Goal: Information Seeking & Learning: Learn about a topic

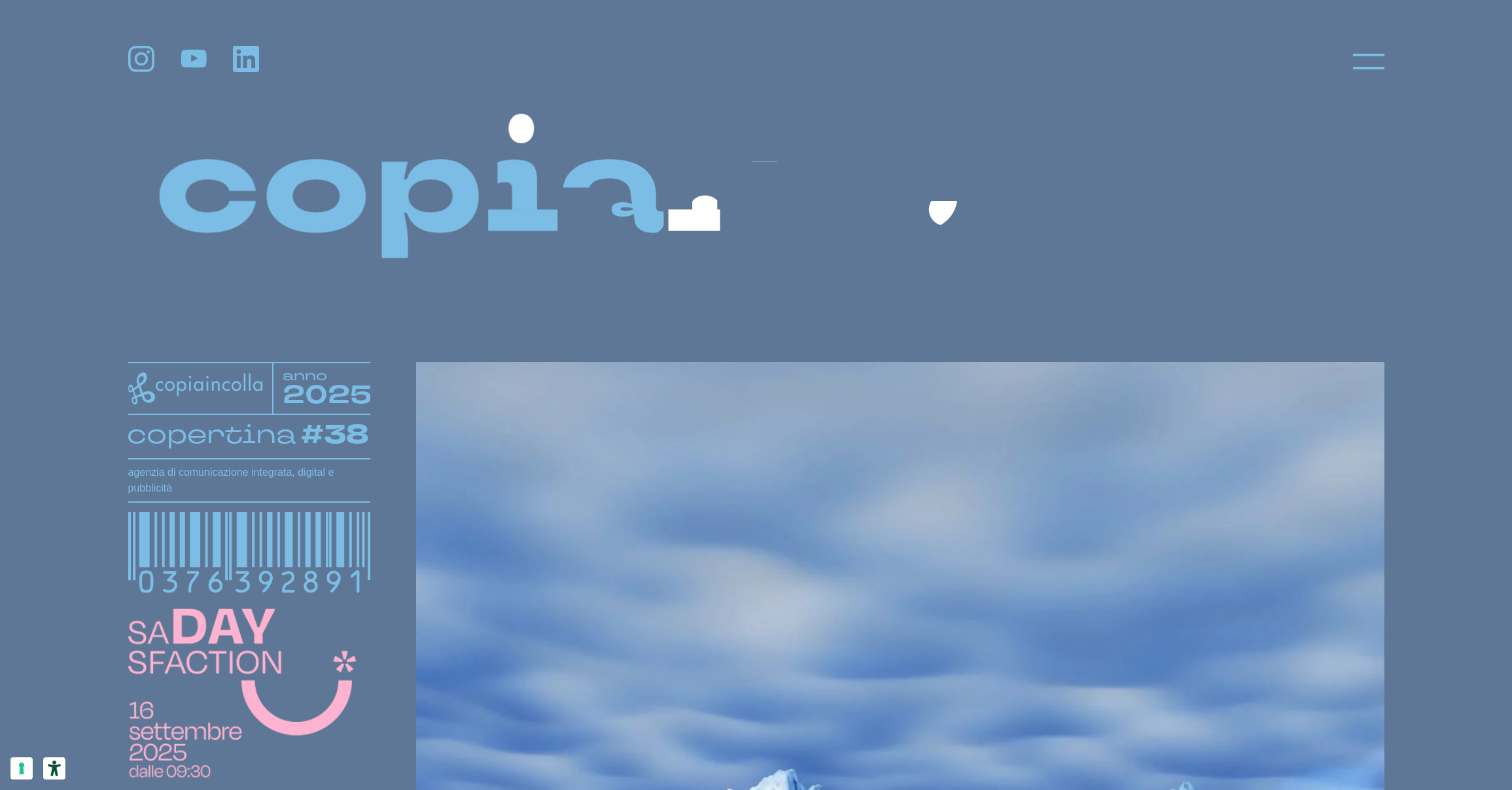
drag, startPoint x: 1379, startPoint y: 54, endPoint x: 1379, endPoint y: 63, distance: 9.0
click at [1379, 54] on icon at bounding box center [1368, 61] width 31 height 31
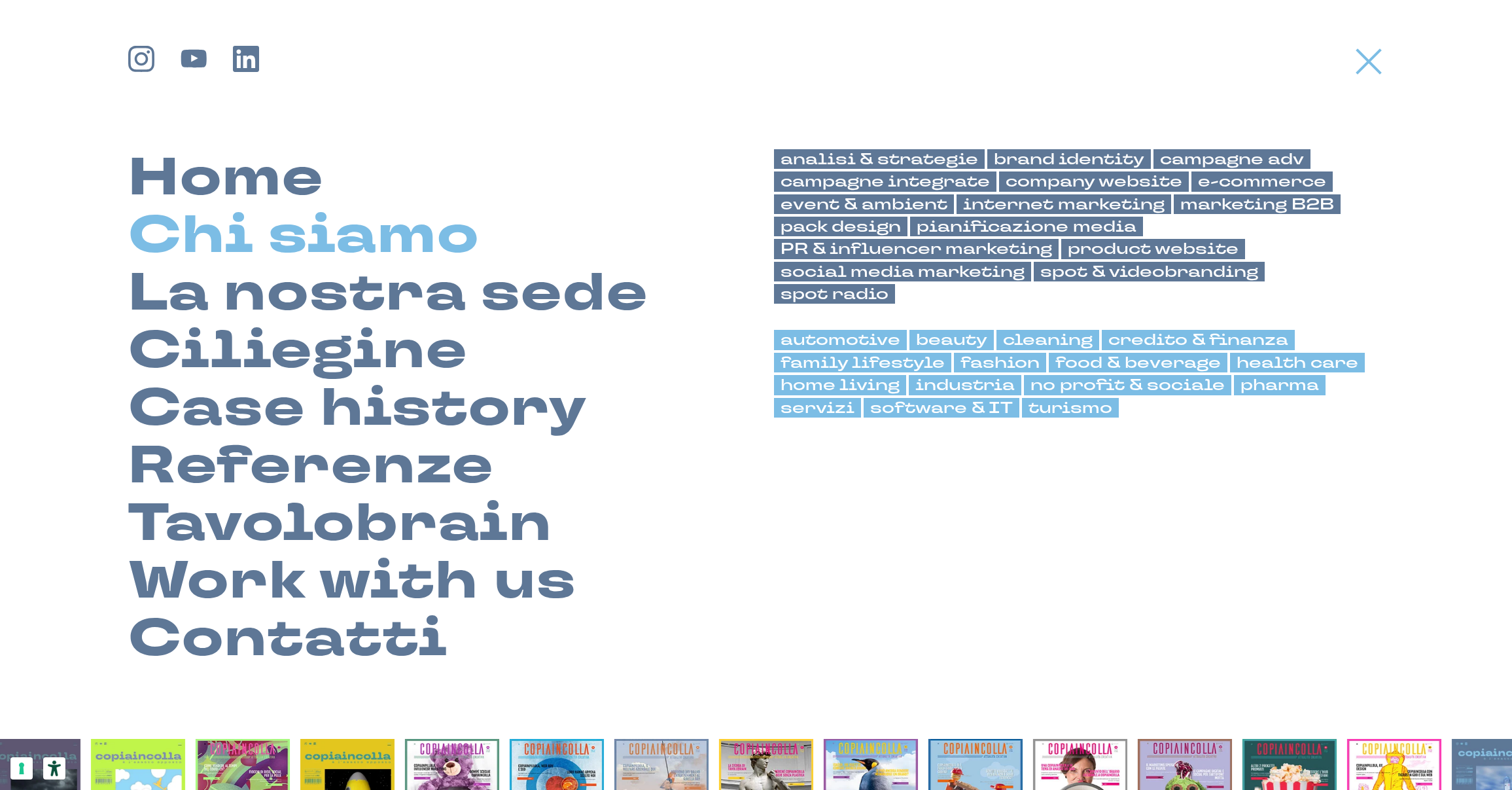
click at [335, 244] on link "Chi siamo" at bounding box center [303, 235] width 351 height 58
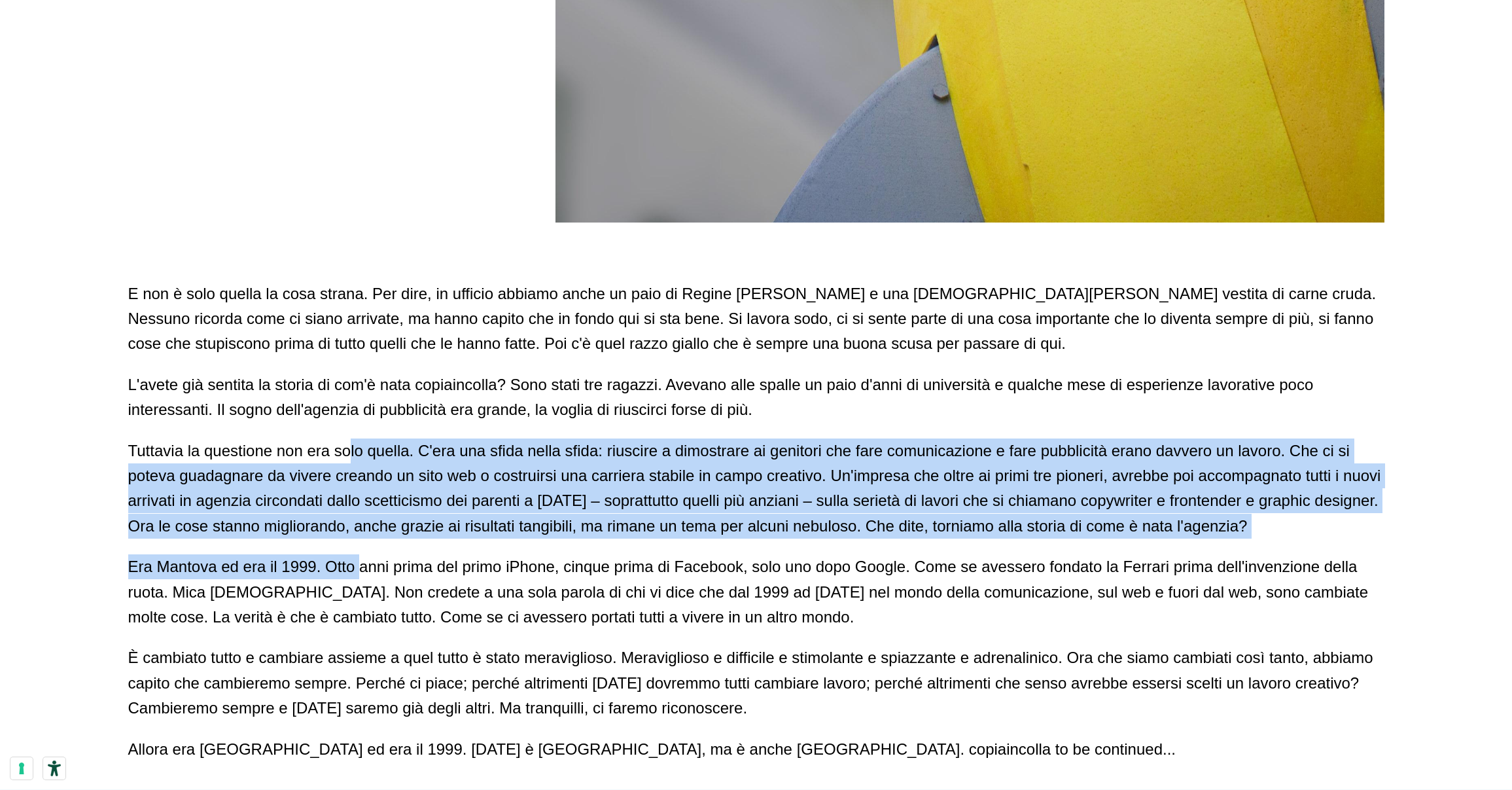
click at [375, 604] on div "L'unica agenzia che tiene un razzo di 4 metri in ufficio E non è solo quella la…" at bounding box center [756, 638] width 1256 height 2488
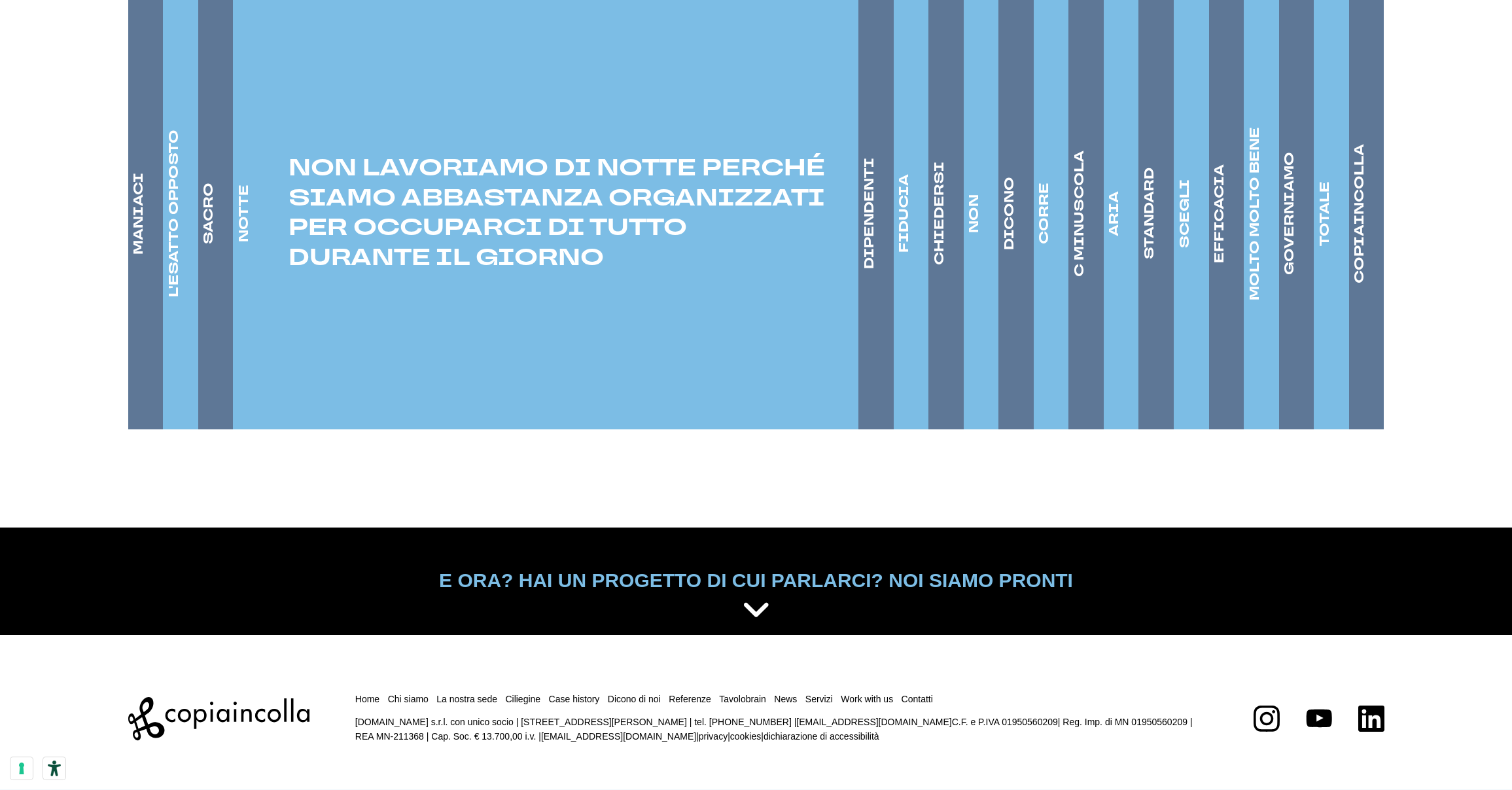
scroll to position [2214, 0]
click at [1376, 256] on li "COPIAINCOLLA PERCHÉ SIAMO COSÌ? PERCHÉ ALTRIMENTI COME FAREMMO AD ESSERE COPIAI…" at bounding box center [1366, 213] width 35 height 432
click at [1355, 264] on h4 "COPIAINCOLLA" at bounding box center [1359, 213] width 18 height 139
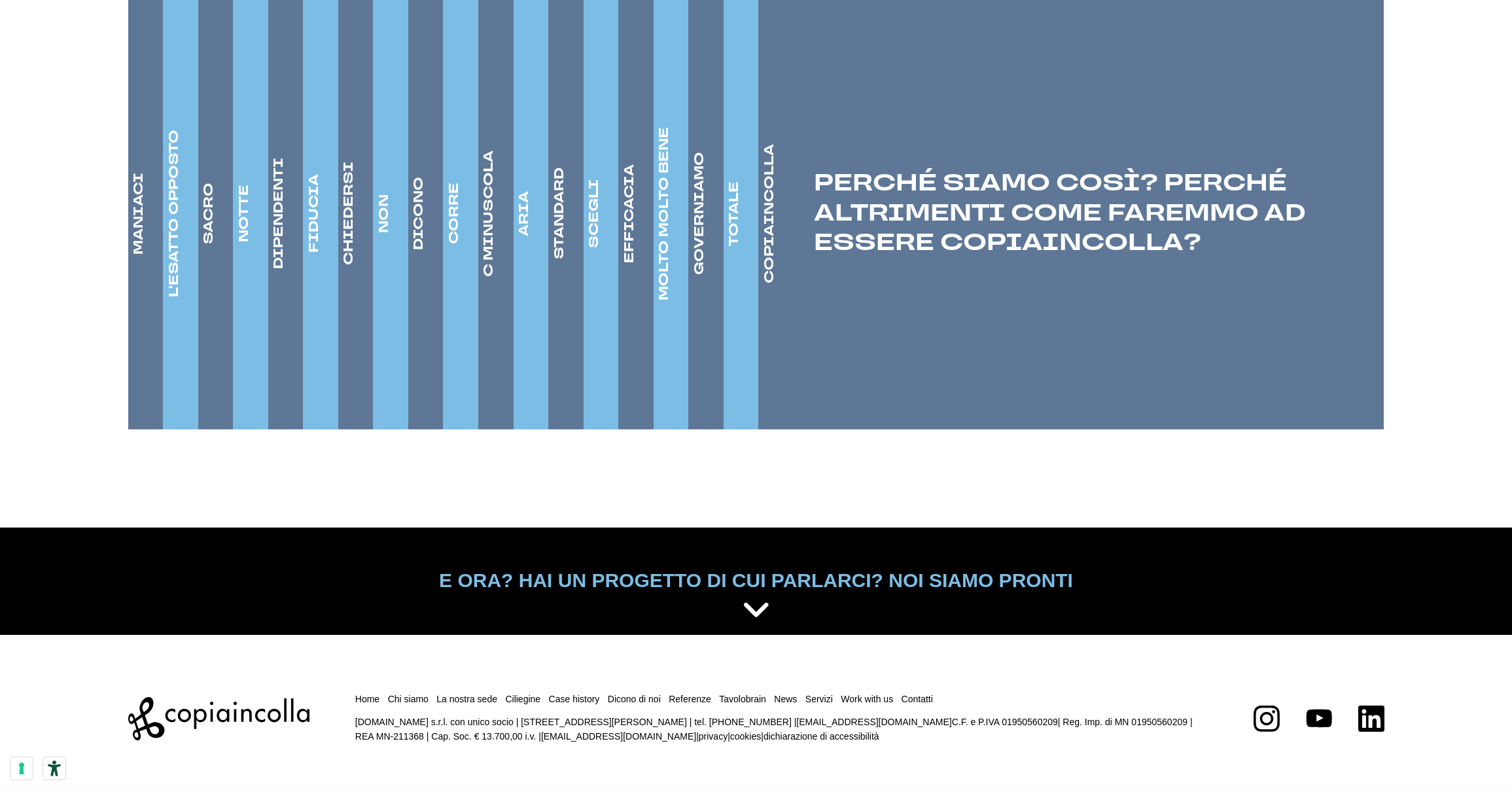
click at [489, 216] on h4 "C MINUSCOLA" at bounding box center [489, 213] width 18 height 127
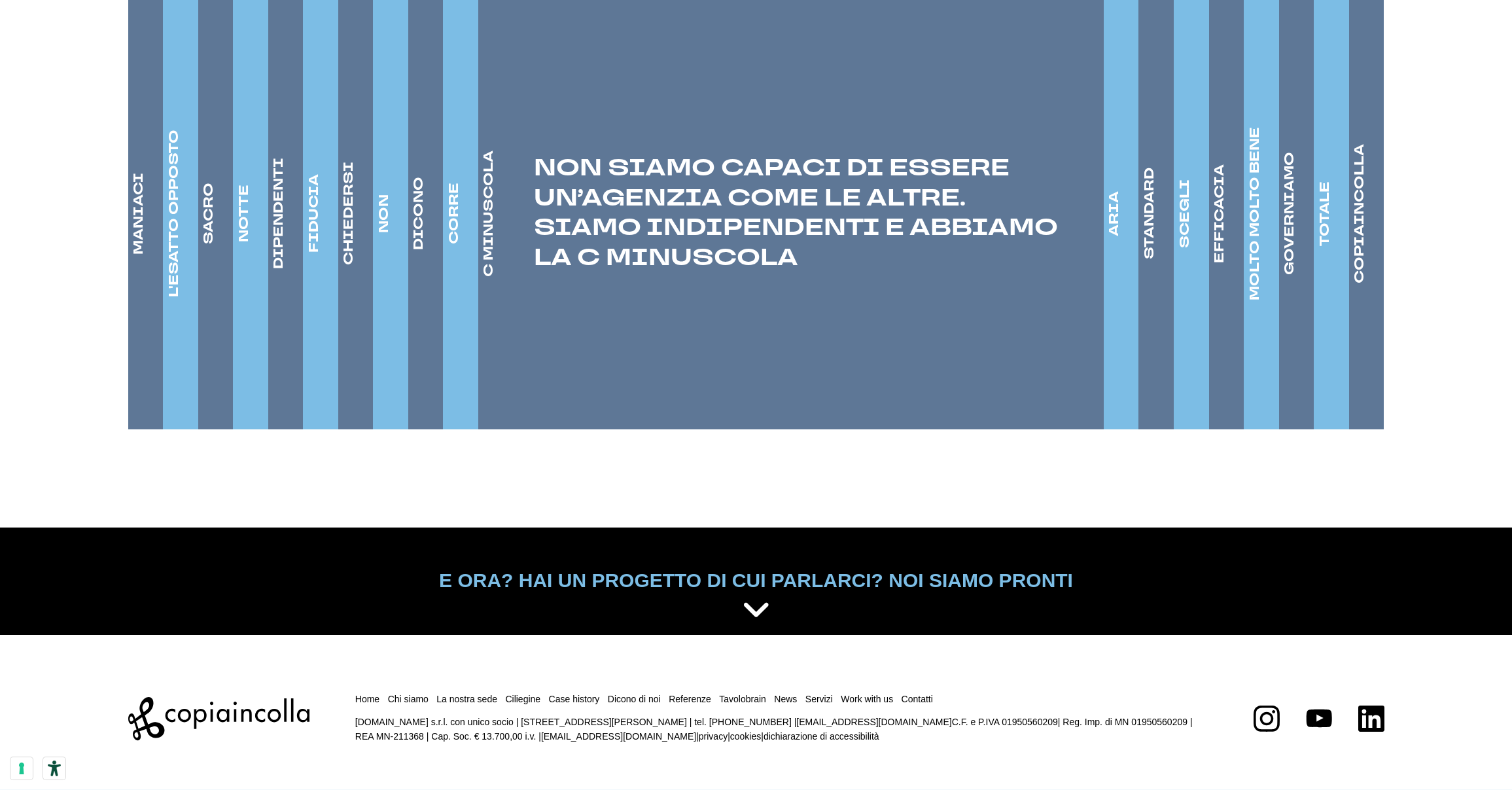
drag, startPoint x: 563, startPoint y: 161, endPoint x: 831, endPoint y: 252, distance: 283.0
click at [834, 254] on p "NON SIAMO CAPACI DI ESSERE UN’AGENZIA COME LE ALTRE. SIAMO INDIPENDENTI E ABBIA…" at bounding box center [791, 213] width 626 height 119
copy p "NON SIAMO CAPACI DI ESSERE UN’AGENZIA COME LE ALTRE. SIAMO INDIPENDENTI E ABBIA…"
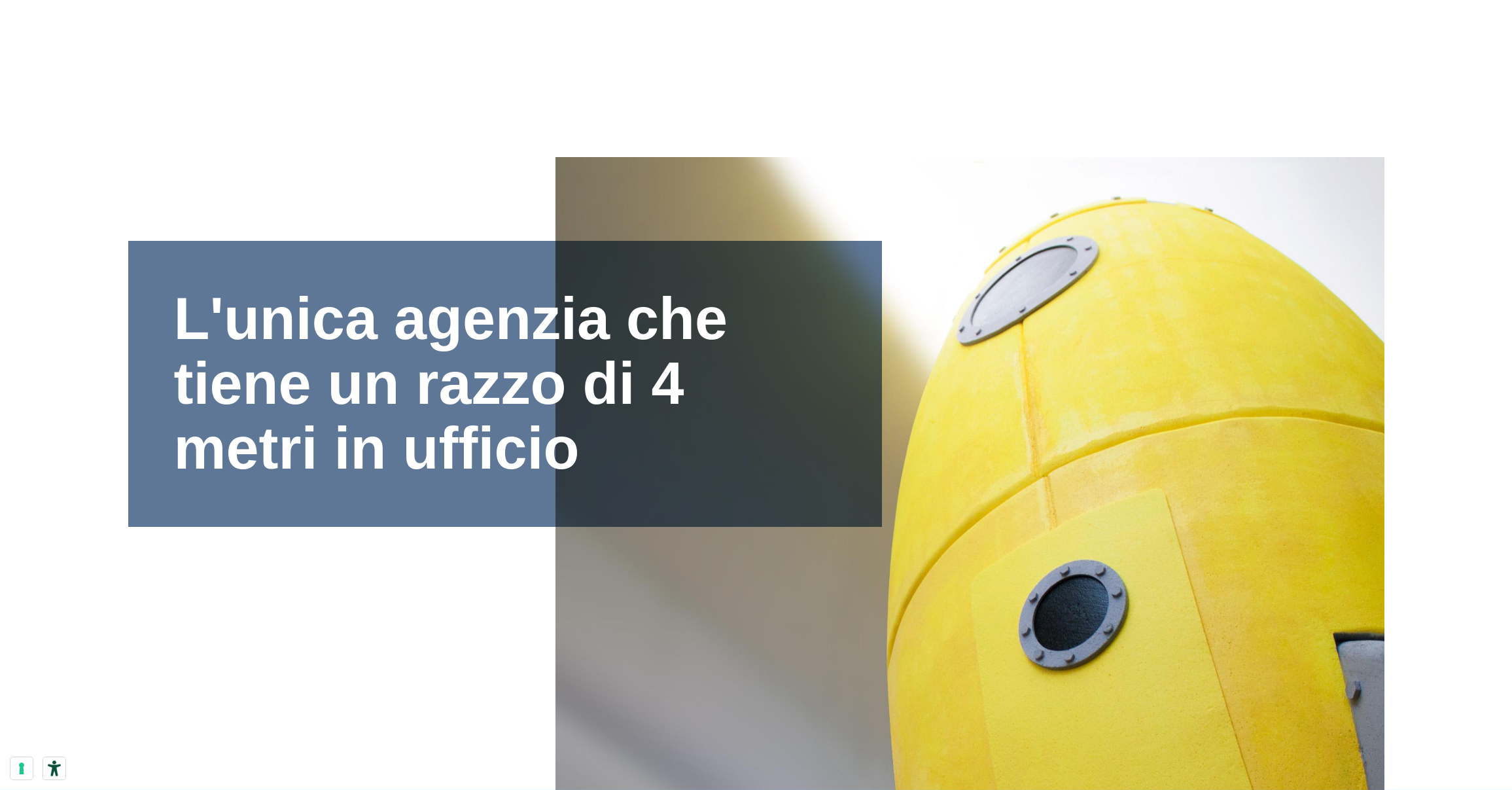
scroll to position [2214, 0]
